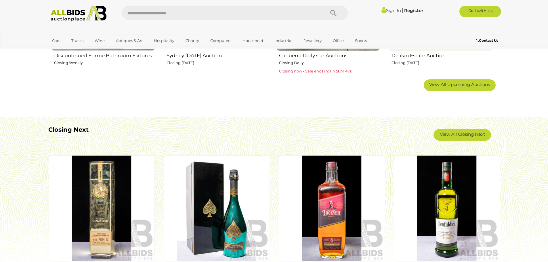
scroll to position [460, 0]
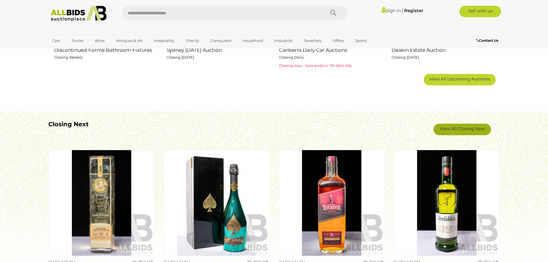
click at [441, 127] on link "View All Closing Next" at bounding box center [463, 130] width 58 height 12
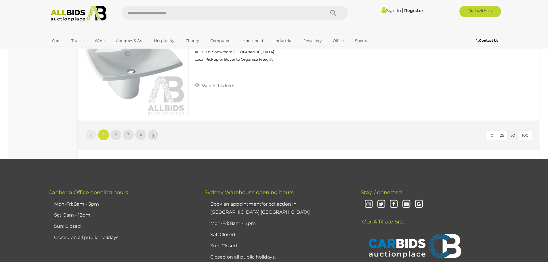
scroll to position [5582, 0]
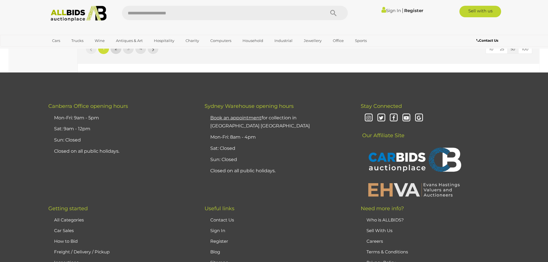
click at [119, 52] on link "2" at bounding box center [116, 49] width 12 height 12
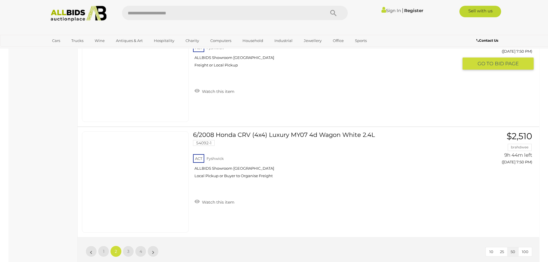
scroll to position [5458, 0]
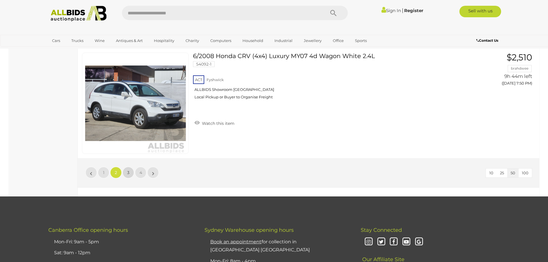
click at [127, 172] on link "3" at bounding box center [129, 173] width 12 height 12
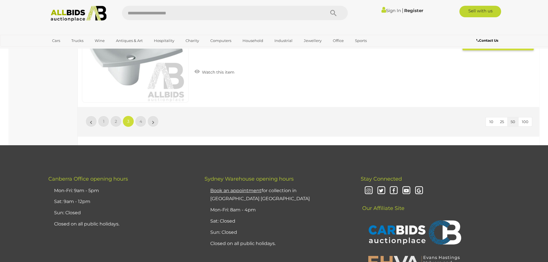
scroll to position [5516, 0]
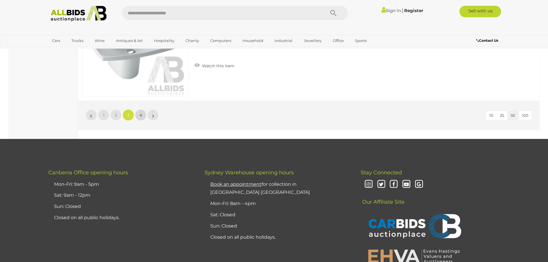
click at [142, 115] on link "4" at bounding box center [141, 115] width 12 height 12
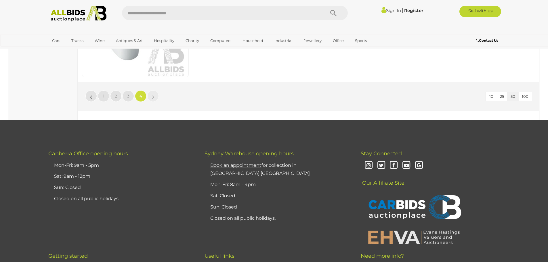
scroll to position [2466, 0]
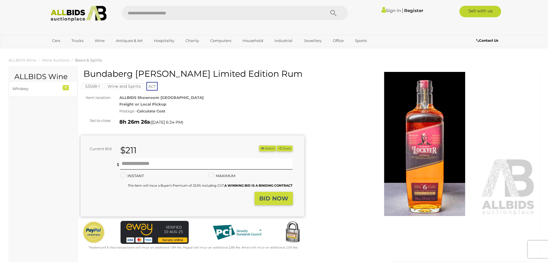
click at [424, 117] on img at bounding box center [425, 144] width 224 height 144
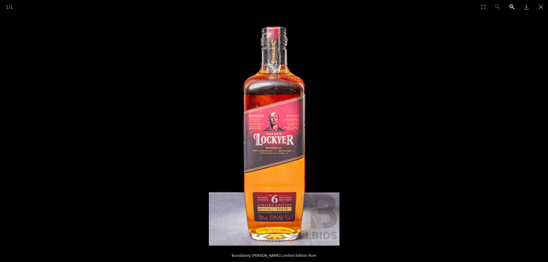
click at [511, 6] on button "Zoom in" at bounding box center [512, 7] width 14 height 14
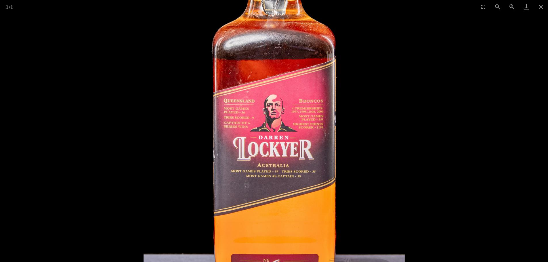
scroll to position [230, 0]
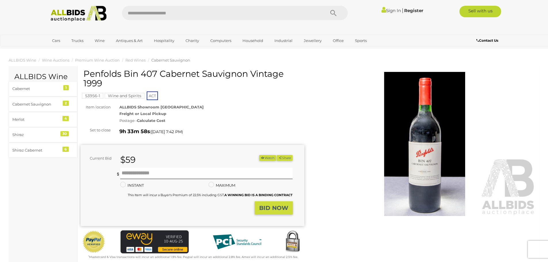
click at [421, 167] on img at bounding box center [425, 144] width 224 height 144
